Goal: Information Seeking & Learning: Learn about a topic

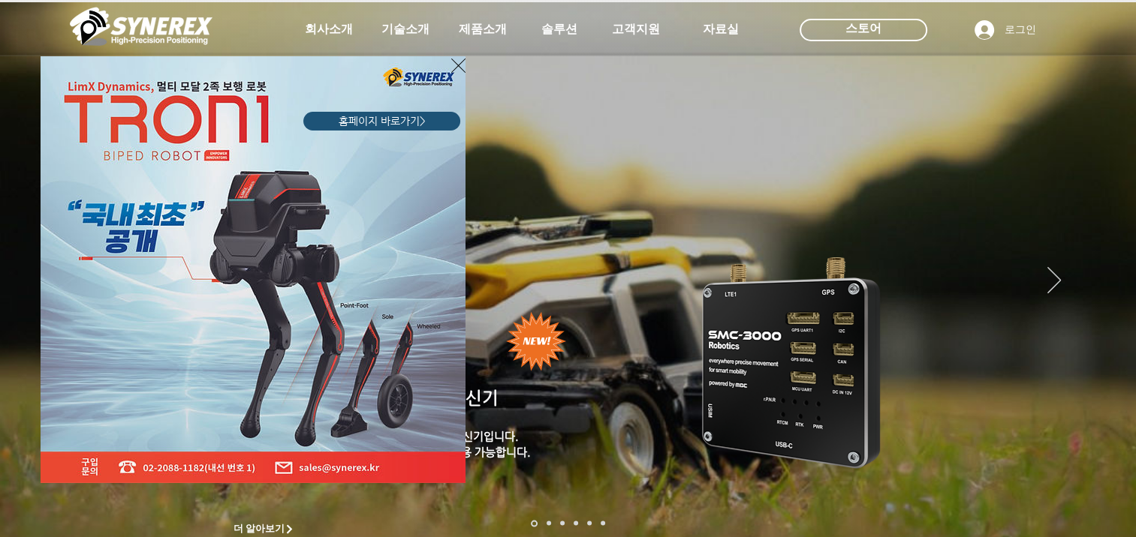
click at [478, 29] on div "LimX Dinamics" at bounding box center [568, 268] width 1136 height 537
click at [457, 68] on icon "사이트로 돌아가기" at bounding box center [458, 65] width 14 height 19
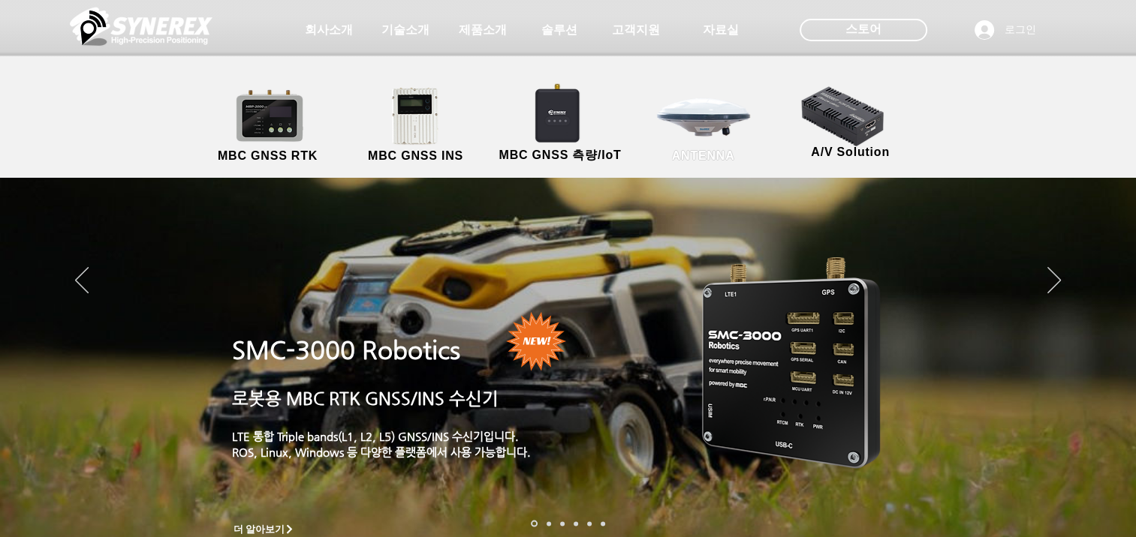
click at [709, 126] on link "ANTENNA" at bounding box center [703, 125] width 135 height 79
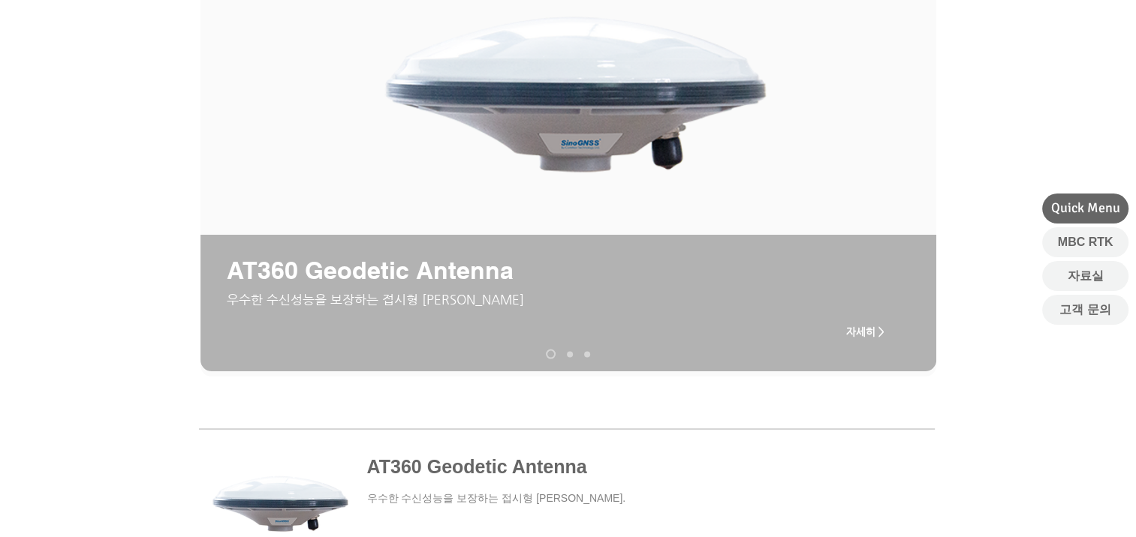
scroll to position [207, 0]
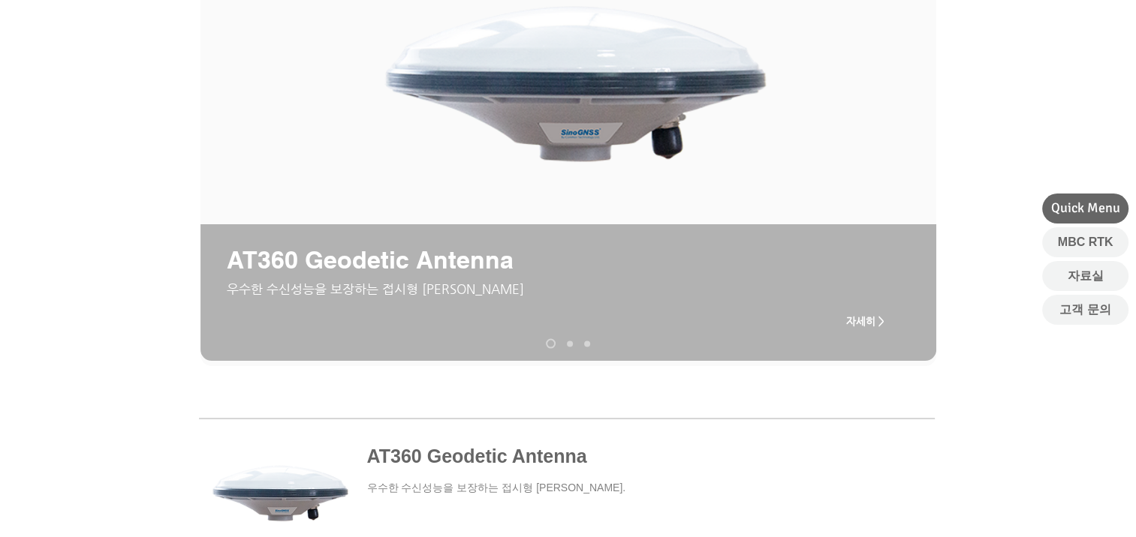
click at [868, 321] on span "자세히 >" at bounding box center [865, 321] width 38 height 12
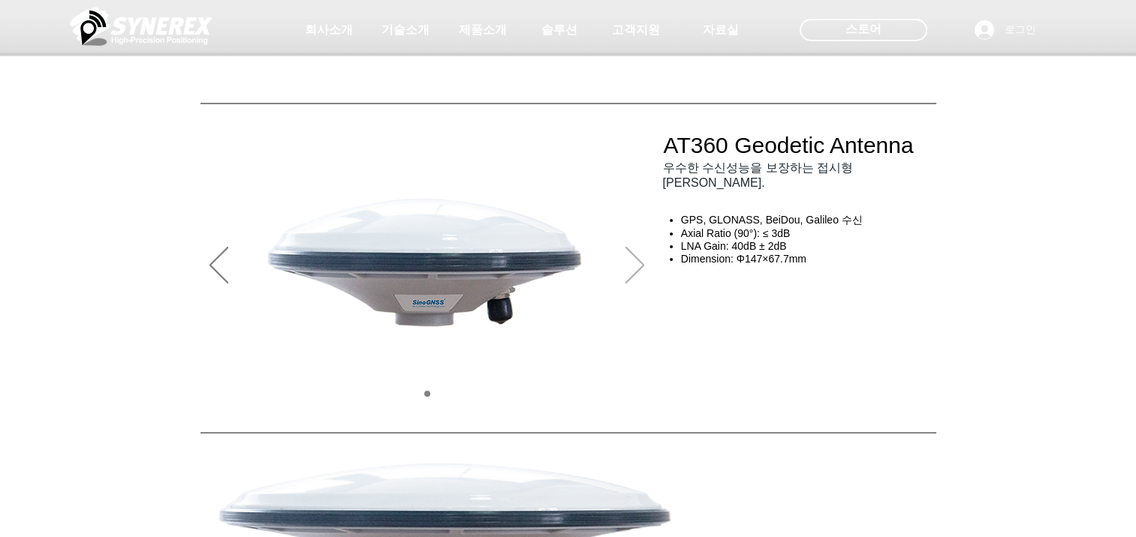
click at [636, 260] on icon "다음" at bounding box center [634, 265] width 19 height 37
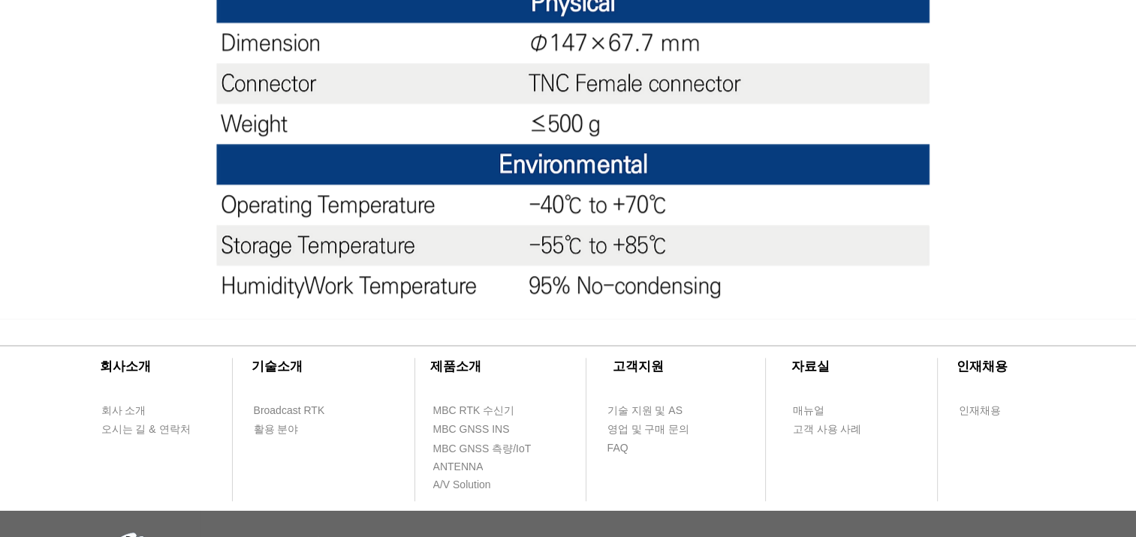
scroll to position [1559, 0]
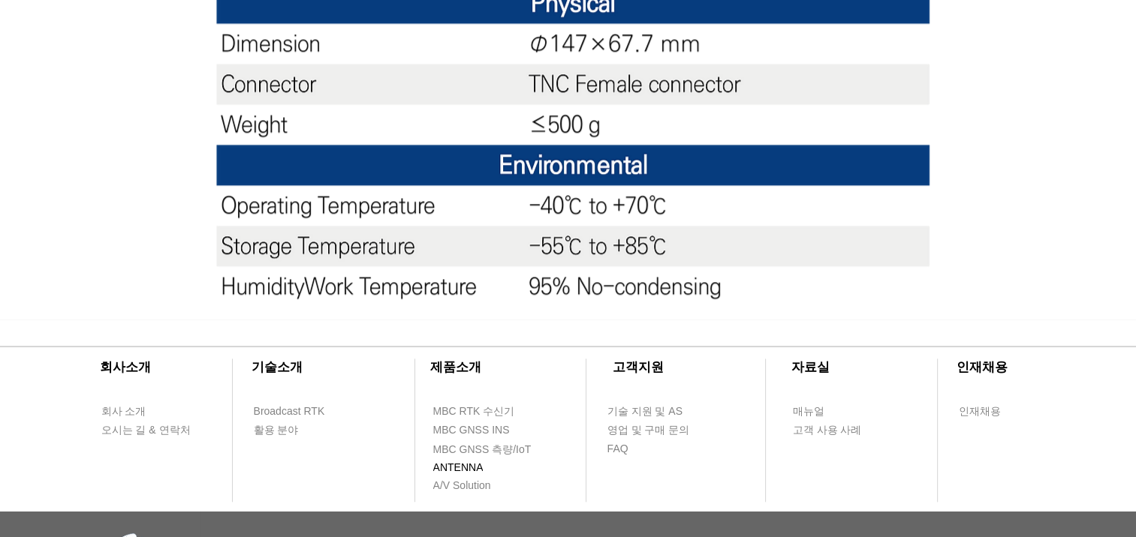
click at [459, 468] on span "ANTENNA" at bounding box center [458, 468] width 50 height 15
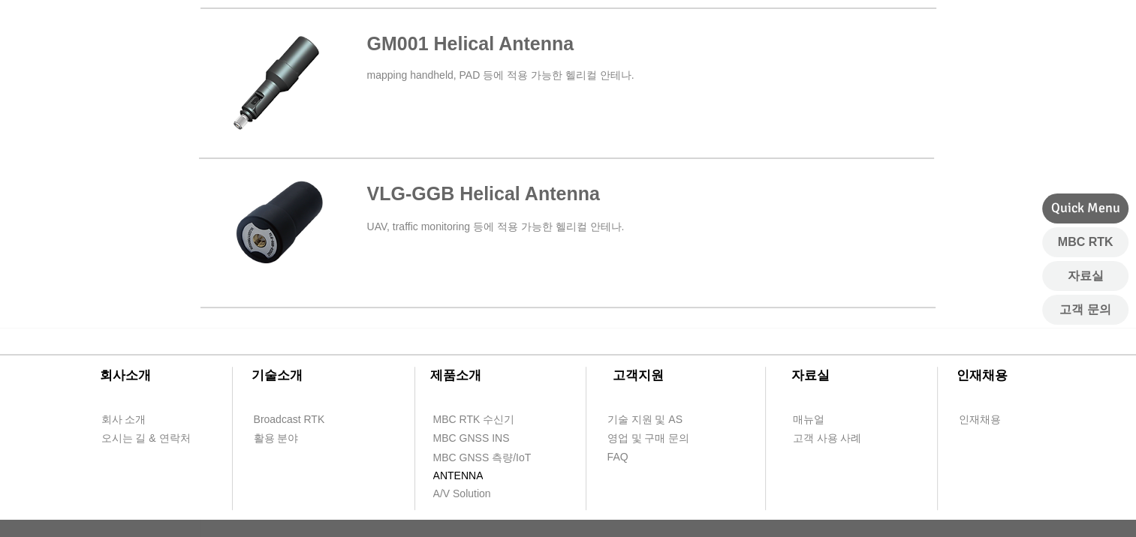
scroll to position [956, 0]
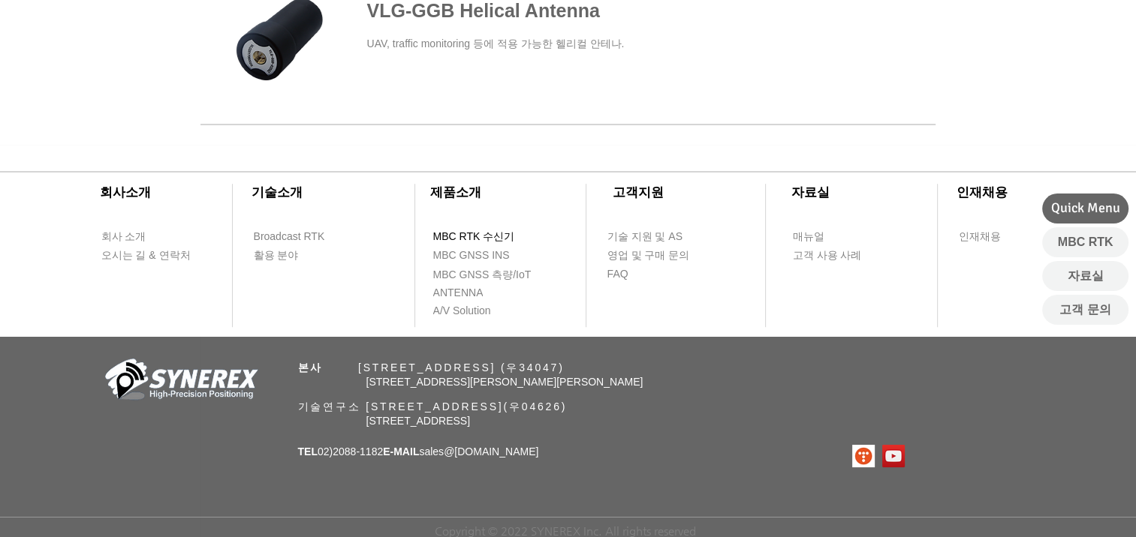
click at [489, 237] on span "MBC RTK 수신기" at bounding box center [474, 237] width 82 height 15
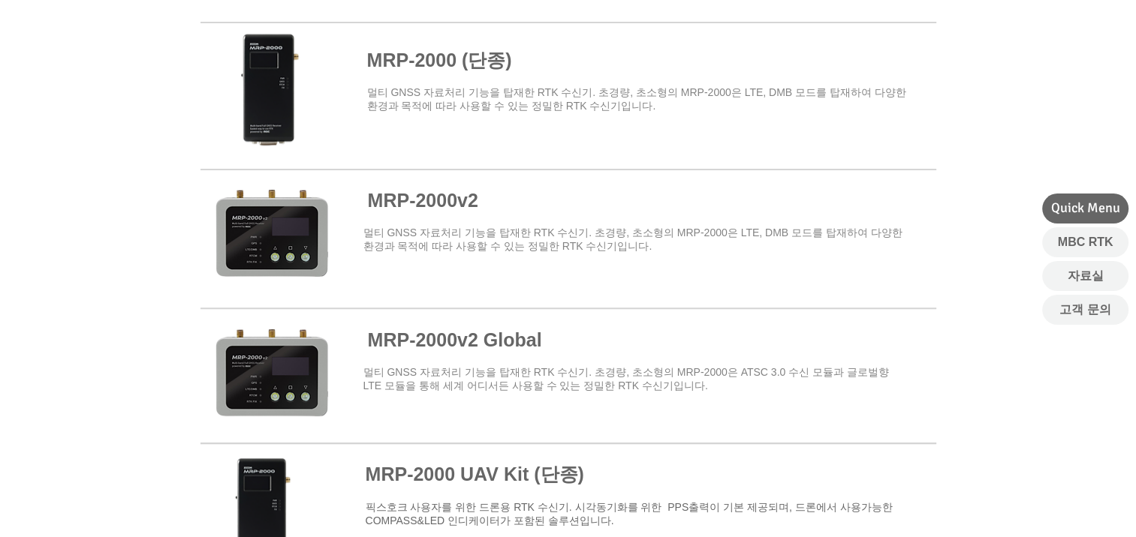
scroll to position [1162, 0]
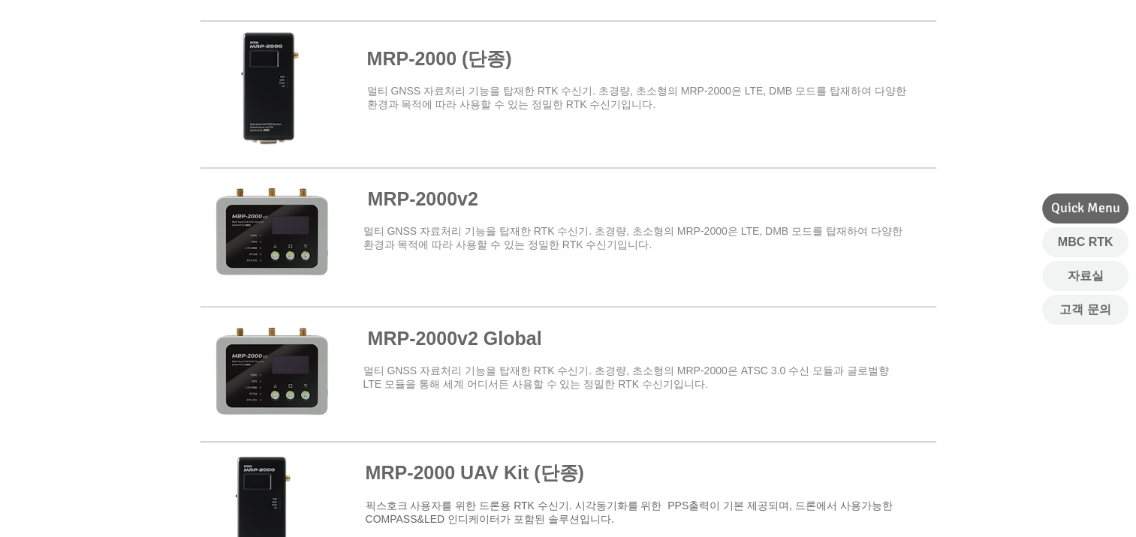
click at [287, 270] on span at bounding box center [568, 235] width 736 height 131
click at [441, 210] on span at bounding box center [568, 235] width 736 height 131
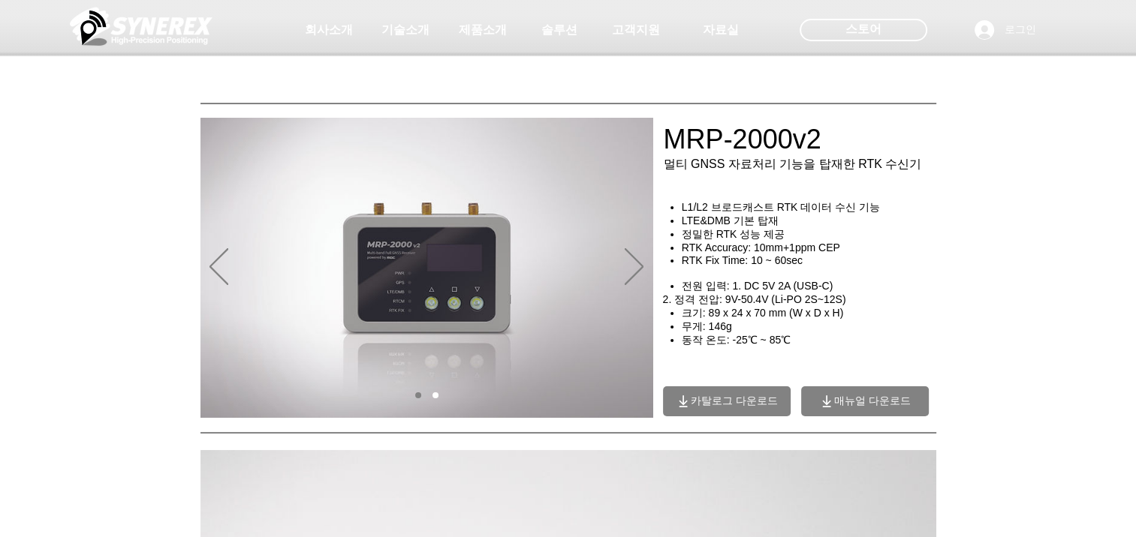
scroll to position [30, 0]
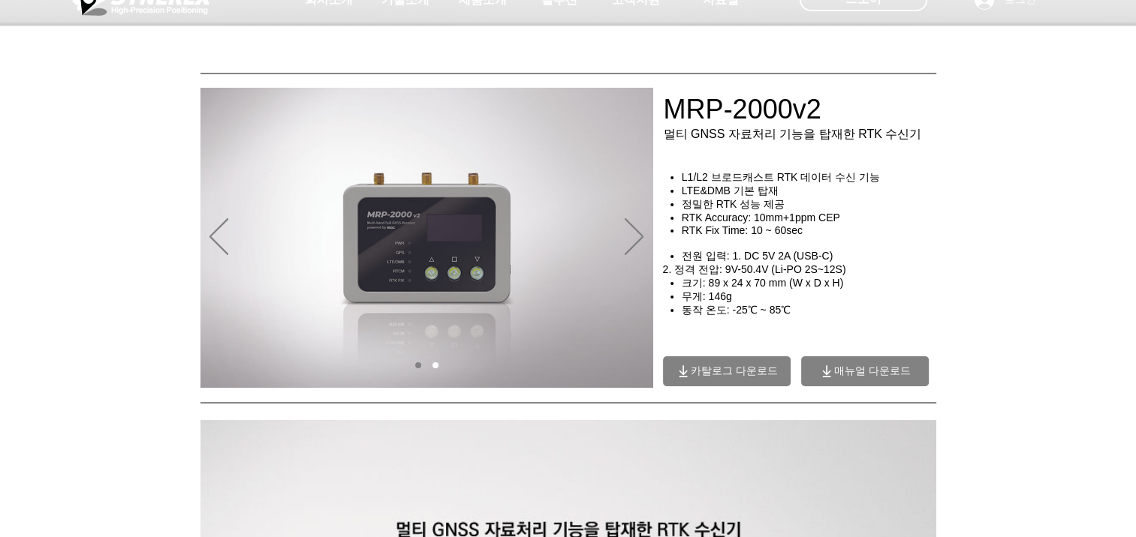
click at [755, 369] on span "카탈로그 다운로드" at bounding box center [734, 372] width 87 height 14
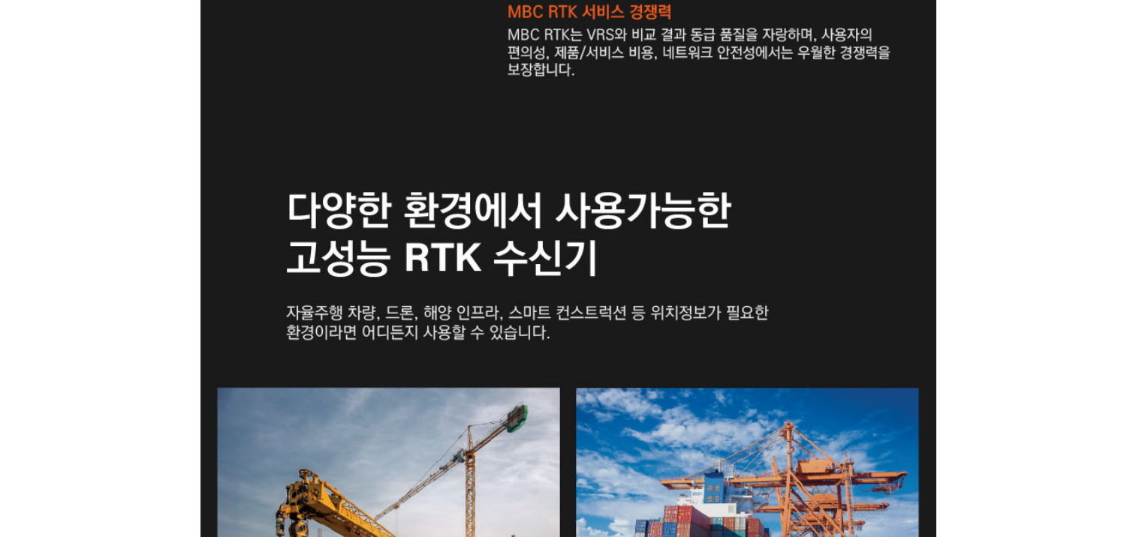
scroll to position [2293, 0]
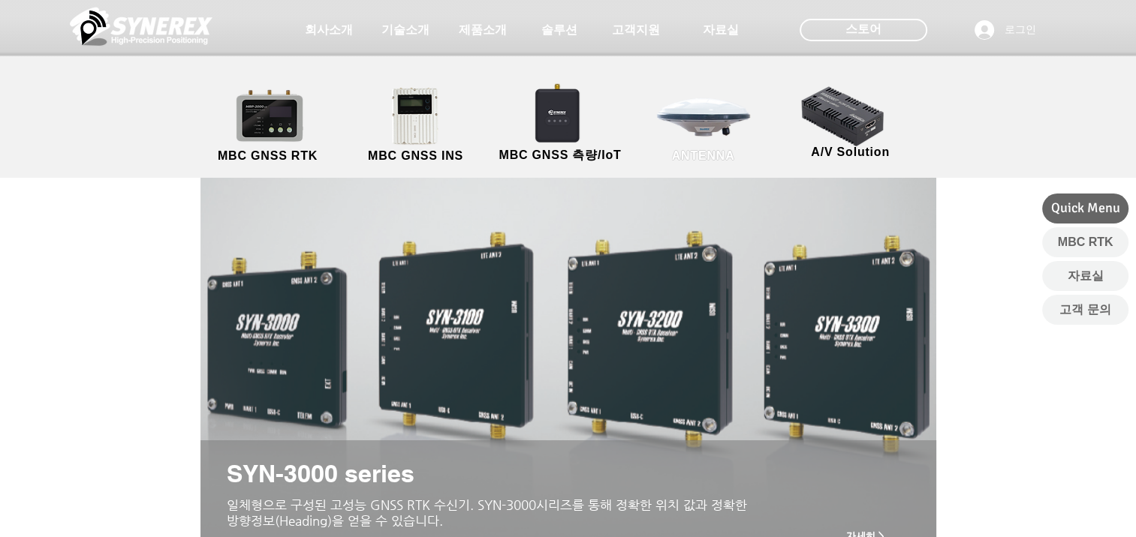
click at [709, 154] on span "ANTENNA" at bounding box center [703, 156] width 63 height 14
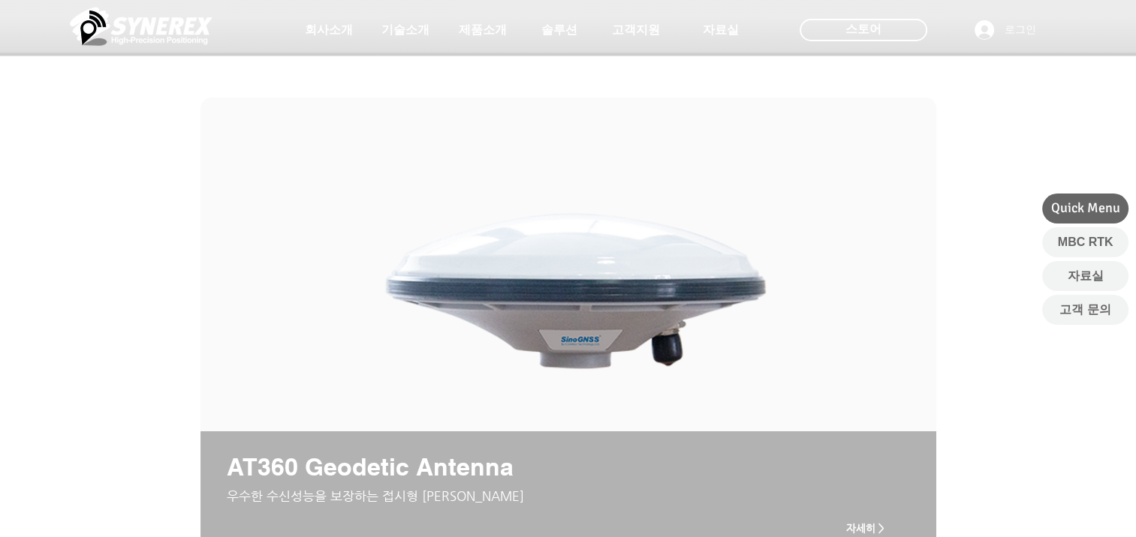
scroll to position [35, 0]
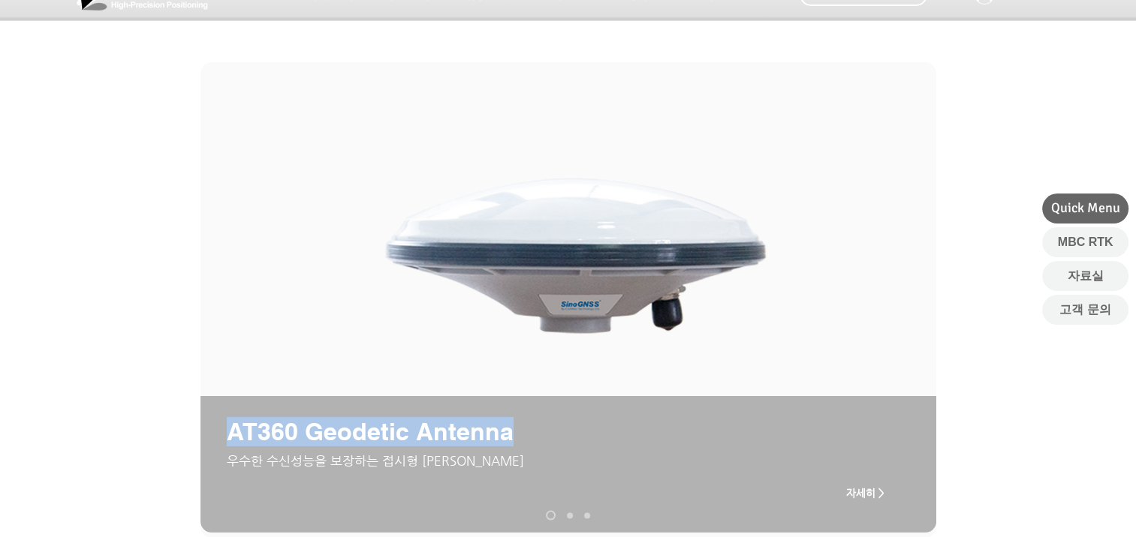
drag, startPoint x: 519, startPoint y: 435, endPoint x: 215, endPoint y: 447, distance: 304.3
click at [215, 447] on div "AT360 Geodetic Antenna ​우수한 수신성능을 보장하는 접시형 안테나 자세히 >" at bounding box center [568, 464] width 736 height 137
copy div "AT360 Geodetic Antenna"
